Goal: Book appointment/travel/reservation

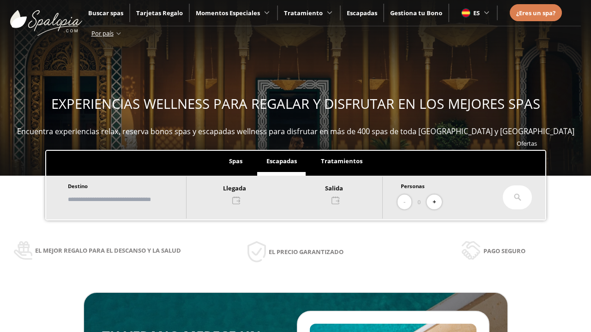
click at [130, 199] on input "text" at bounding box center [122, 200] width 115 height 16
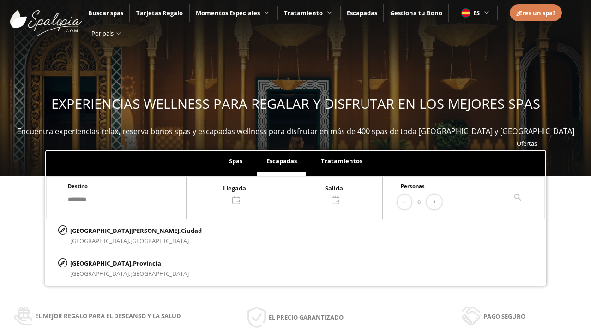
click at [294, 193] on div at bounding box center [285, 194] width 196 height 22
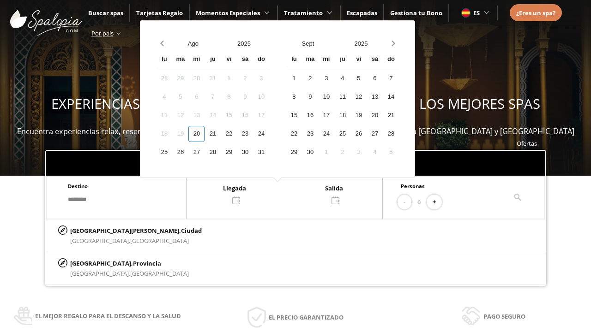
click at [237, 134] on div "22" at bounding box center [229, 134] width 16 height 16
click at [253, 134] on div "23" at bounding box center [245, 134] width 16 height 16
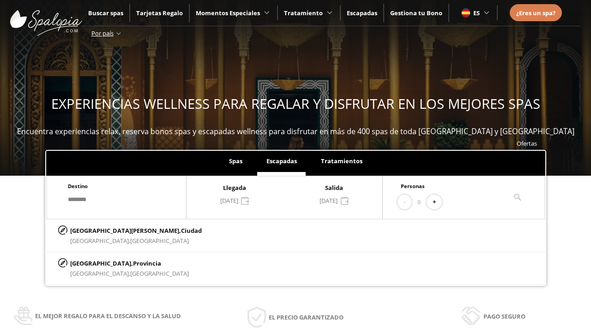
click at [437, 202] on button "+" at bounding box center [434, 202] width 15 height 15
click at [116, 230] on p "[GEOGRAPHIC_DATA][PERSON_NAME], [GEOGRAPHIC_DATA]" at bounding box center [136, 231] width 132 height 10
type input "**********"
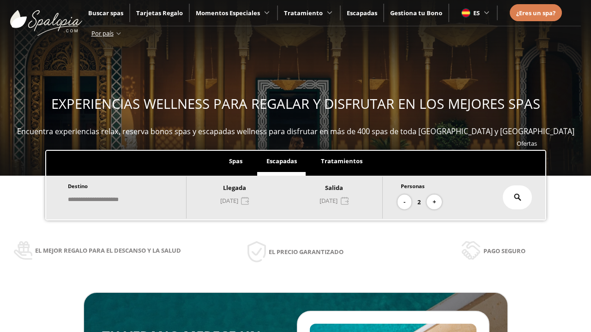
click at [518, 198] on icon at bounding box center [517, 197] width 7 height 7
